Goal: Task Accomplishment & Management: Use online tool/utility

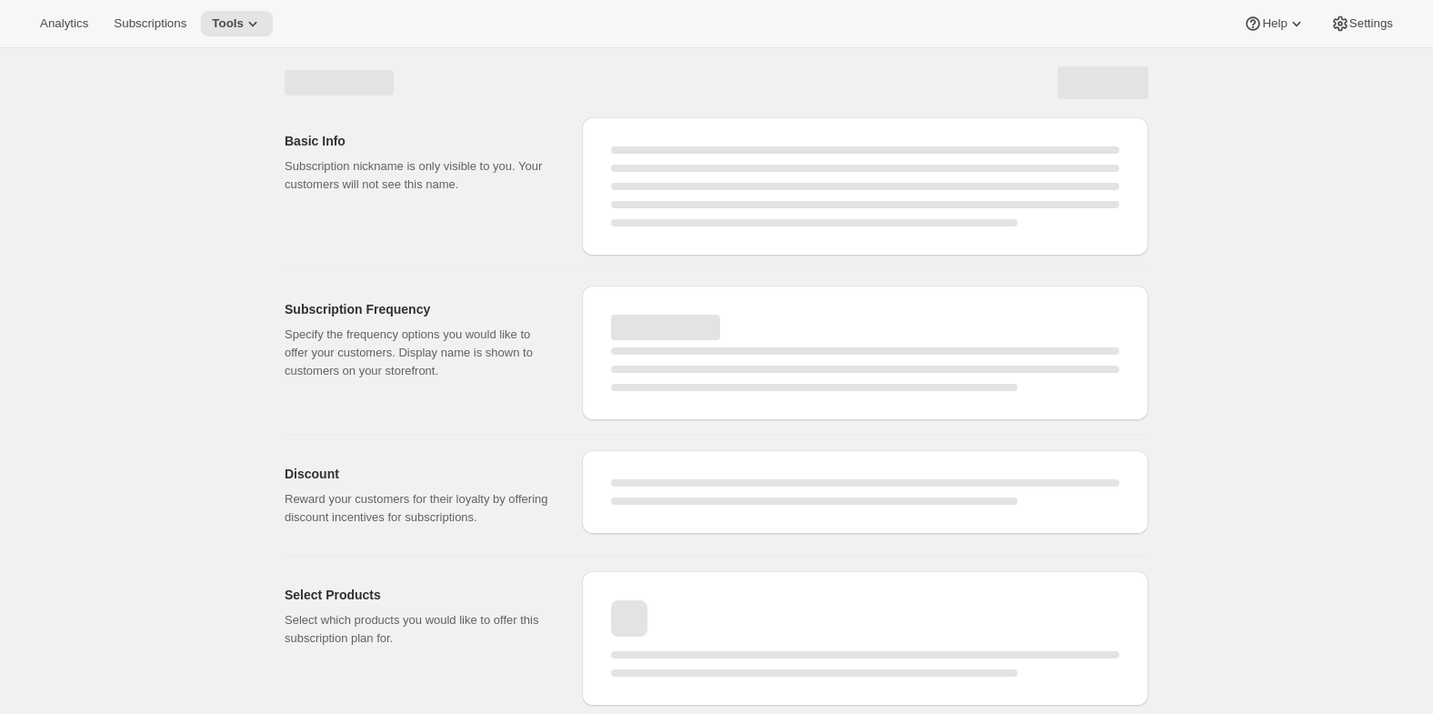
select select "WEEK"
select select "MONTH"
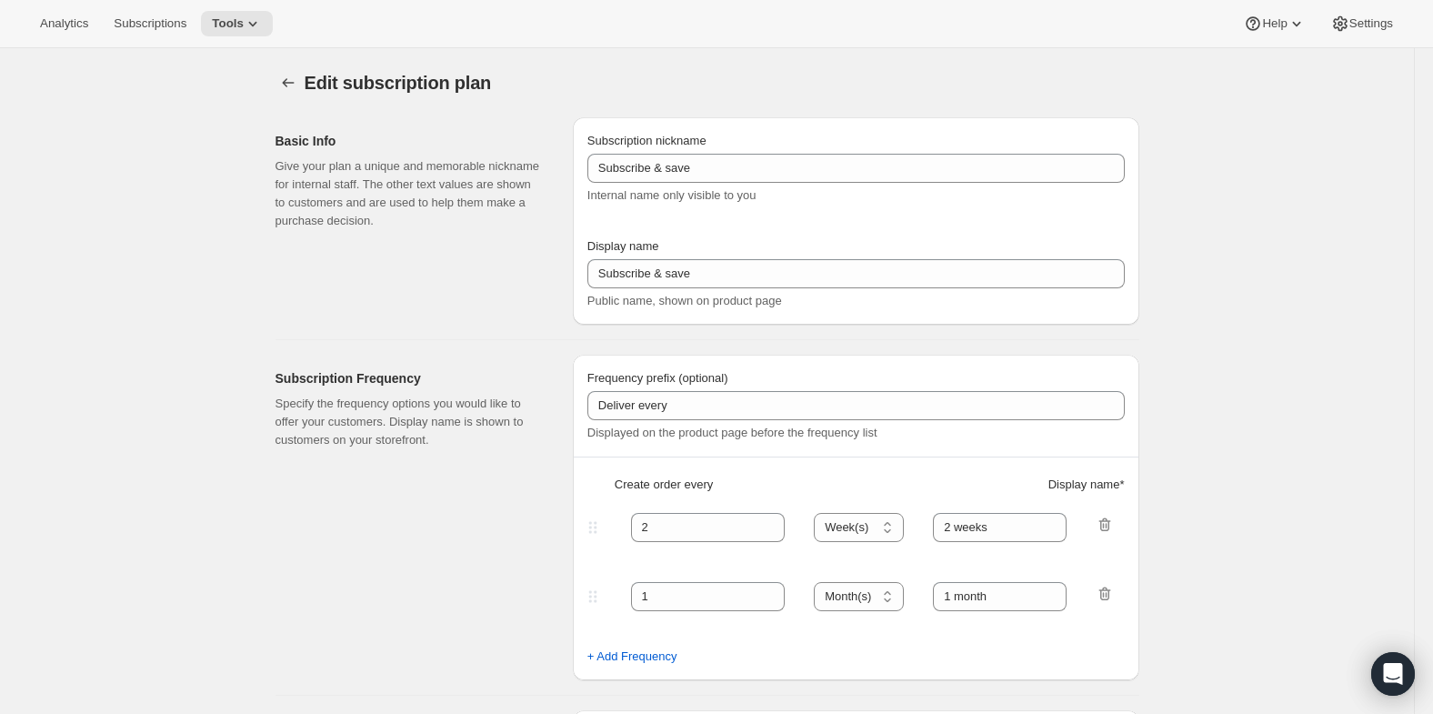
type input "Custom Subscription"
type input "1"
select select "MONTH"
type input "1 month"
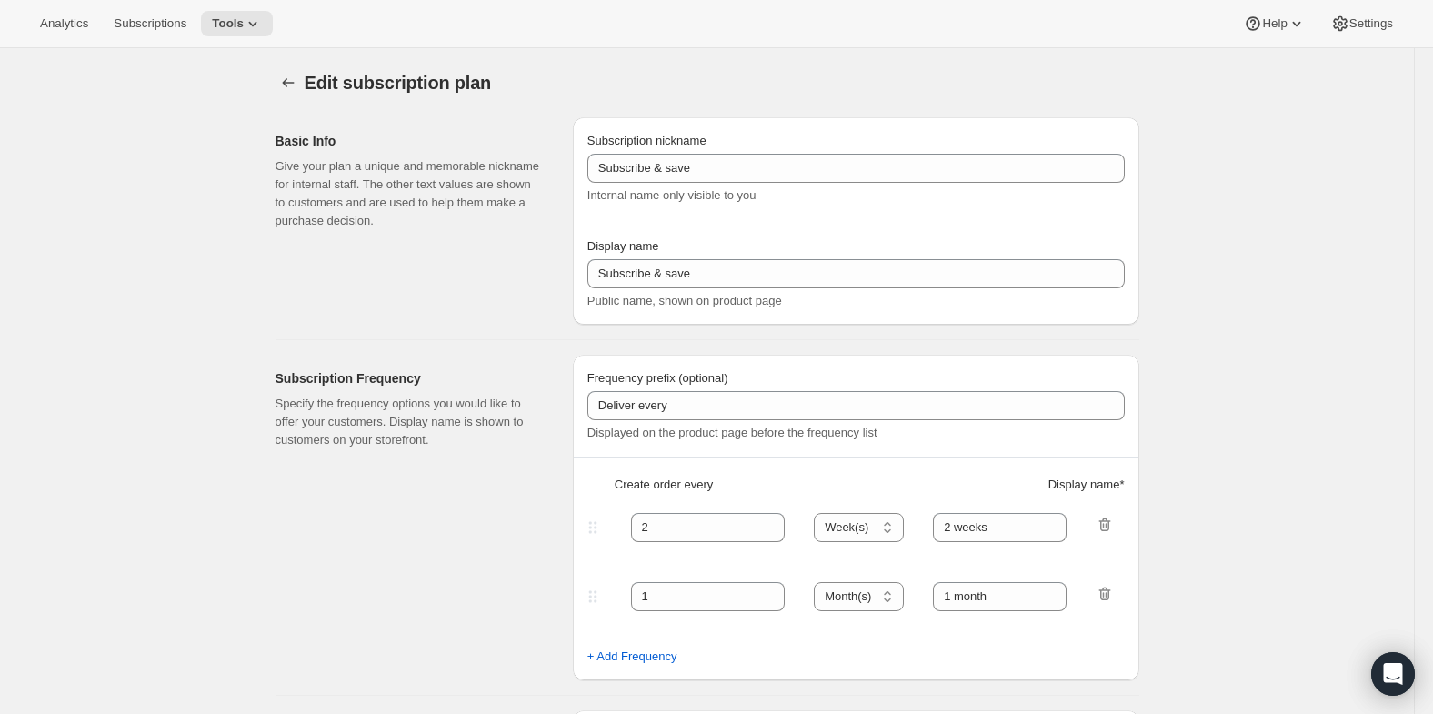
type input "2"
type input "2 Months"
type input "Choose which wines you’d like, how many bottles you’d like of each, and how oft…"
select select "MONTH"
